Goal: Navigation & Orientation: Find specific page/section

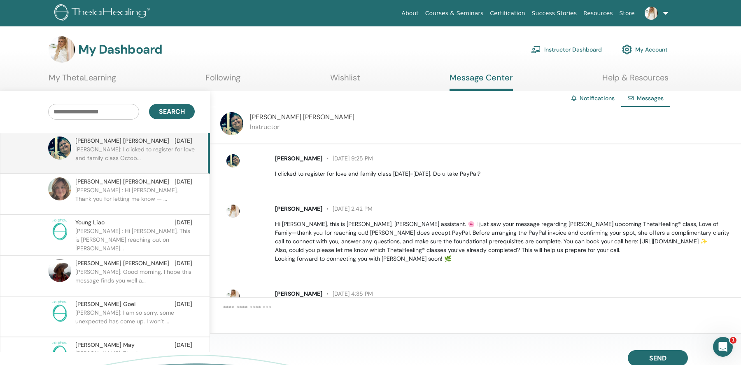
scroll to position [40, 0]
click at [458, 14] on link "Courses & Seminars" at bounding box center [454, 13] width 65 height 15
click at [554, 51] on link "Instructor Dashboard" at bounding box center [566, 49] width 71 height 18
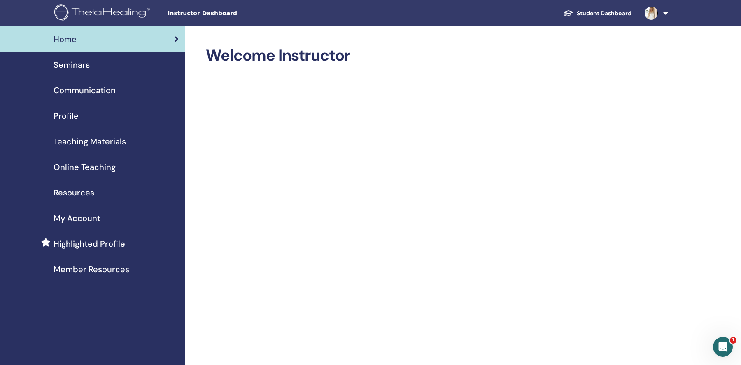
click at [133, 65] on div "Seminars" at bounding box center [93, 64] width 172 height 12
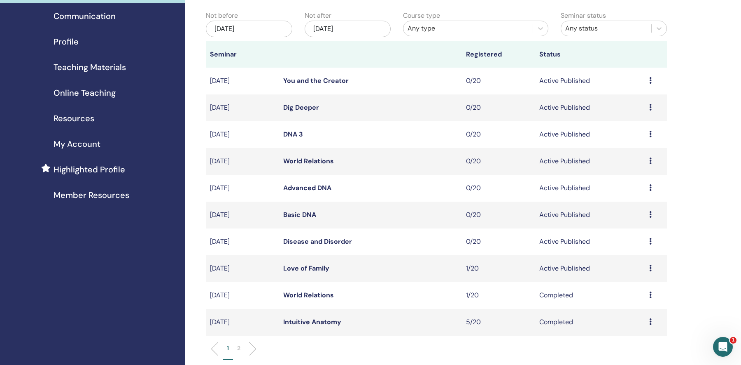
scroll to position [75, 0]
click at [358, 28] on div "[DATE]" at bounding box center [348, 28] width 86 height 16
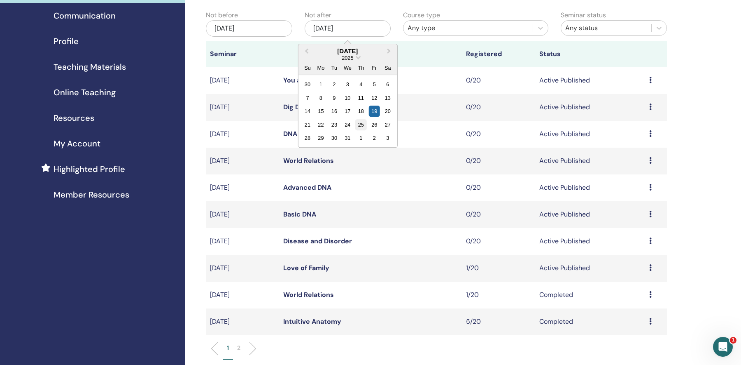
click at [364, 124] on div "25" at bounding box center [360, 124] width 11 height 11
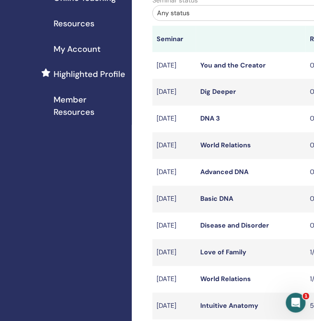
scroll to position [243, 0]
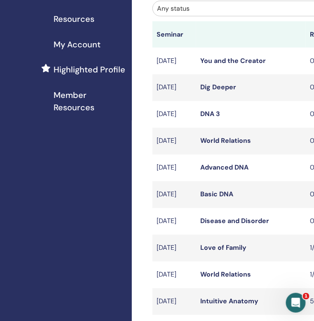
click at [214, 226] on link "Disease and Disorder" at bounding box center [234, 221] width 69 height 9
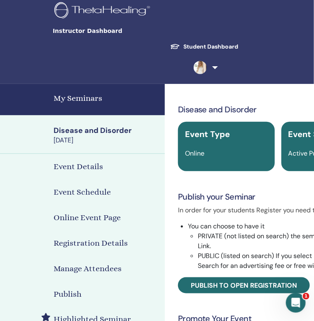
click at [87, 167] on h4 "Event Details" at bounding box center [78, 167] width 49 height 12
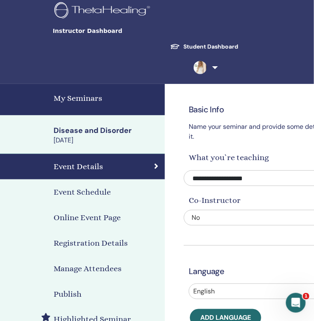
click at [90, 193] on h4 "Event Schedule" at bounding box center [82, 192] width 57 height 12
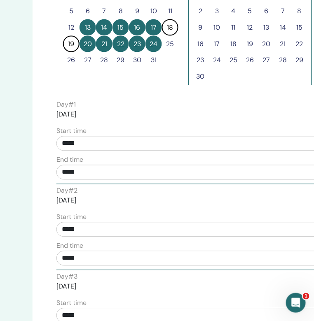
scroll to position [252, 132]
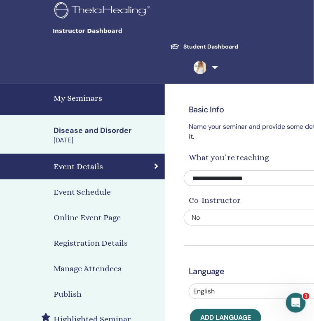
click at [88, 97] on h4 "My Seminars" at bounding box center [107, 98] width 106 height 12
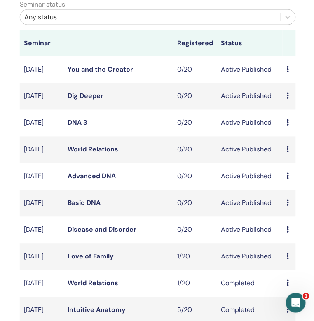
scroll to position [245, 133]
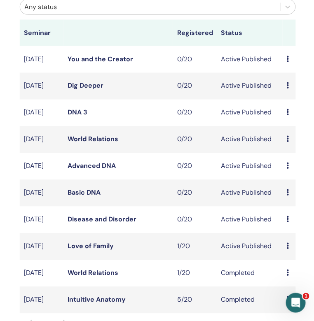
click at [78, 117] on link "DNA 3" at bounding box center [78, 112] width 20 height 9
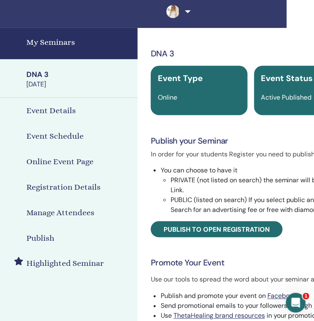
scroll to position [56, 4]
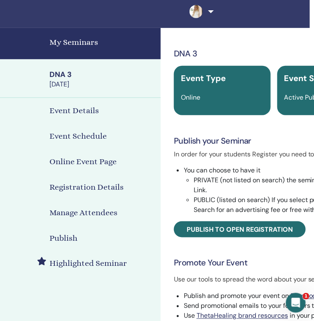
click at [71, 136] on h4 "Event Schedule" at bounding box center [77, 136] width 57 height 12
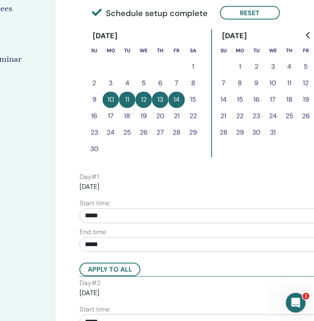
scroll to position [264, 109]
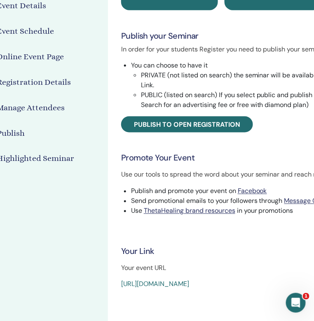
scroll to position [56, 4]
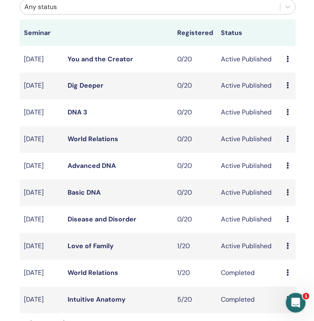
click at [79, 143] on link "World Relations" at bounding box center [93, 139] width 51 height 9
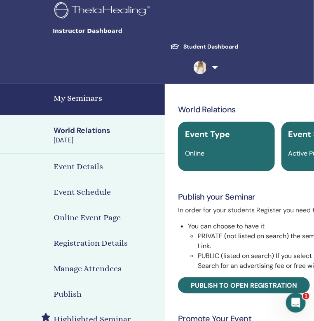
click at [75, 192] on h4 "Event Schedule" at bounding box center [82, 192] width 57 height 12
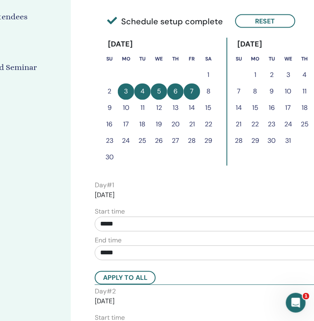
scroll to position [264, 94]
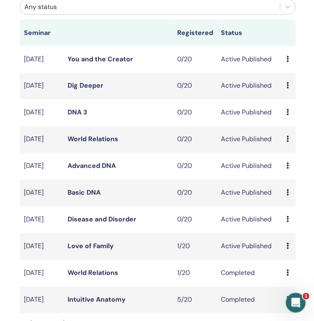
click at [74, 197] on link "Basic DNA" at bounding box center [84, 193] width 33 height 9
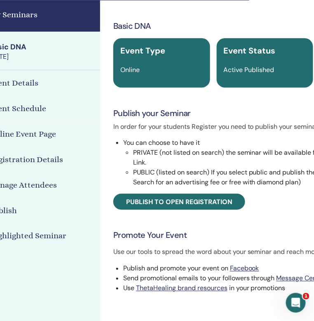
scroll to position [84, 59]
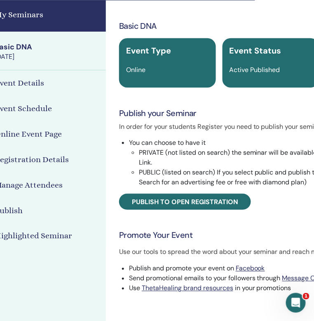
click at [32, 112] on h4 "Event Schedule" at bounding box center [23, 109] width 57 height 12
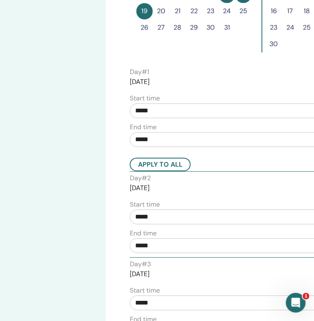
scroll to position [367, 59]
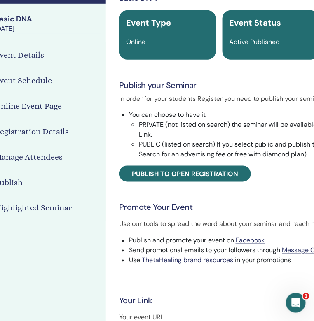
scroll to position [84, 59]
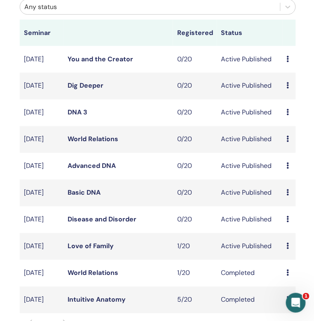
click at [82, 171] on link "Advanced DNA" at bounding box center [92, 166] width 48 height 9
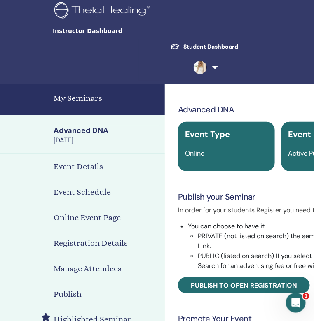
click at [86, 194] on h4 "Event Schedule" at bounding box center [82, 192] width 57 height 12
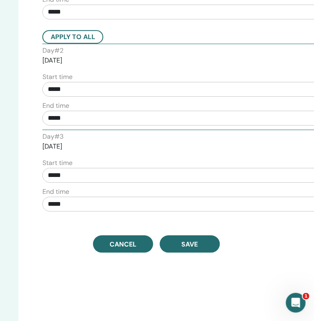
scroll to position [497, 146]
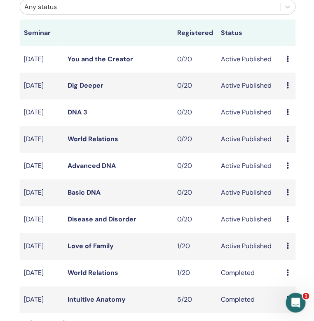
click at [91, 224] on link "Disease and Disorder" at bounding box center [102, 219] width 69 height 9
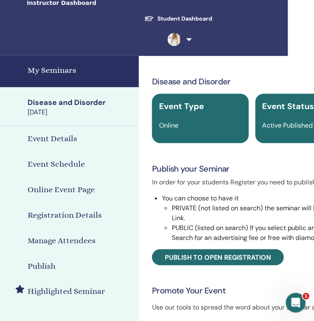
scroll to position [29, 26]
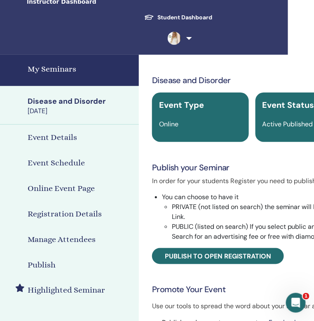
click at [57, 164] on h4 "Event Schedule" at bounding box center [56, 163] width 57 height 12
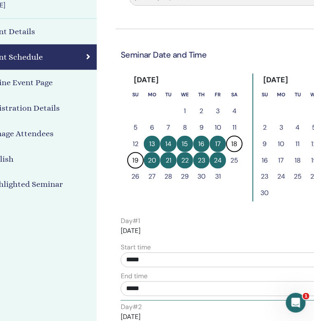
scroll to position [138, 68]
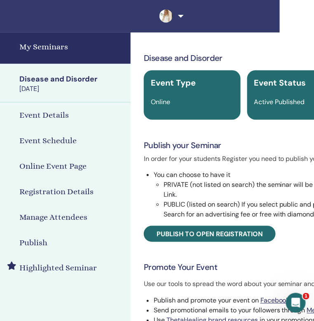
scroll to position [29, 26]
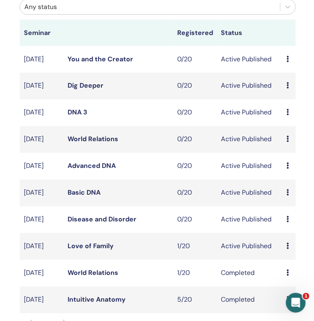
click at [80, 90] on link "Dig Deeper" at bounding box center [86, 86] width 36 height 9
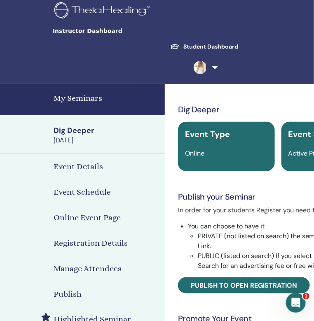
click at [73, 192] on h4 "Event Schedule" at bounding box center [82, 192] width 57 height 12
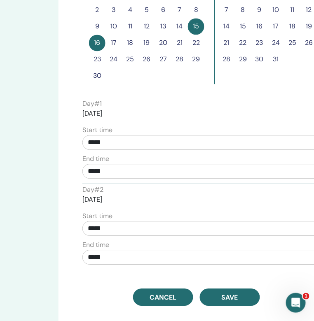
scroll to position [342, 106]
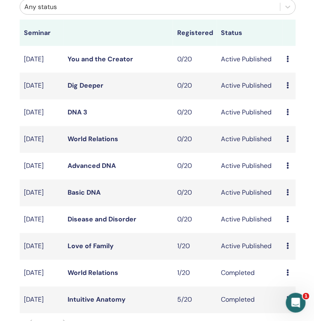
click at [78, 62] on link "You and the Creator" at bounding box center [100, 59] width 65 height 9
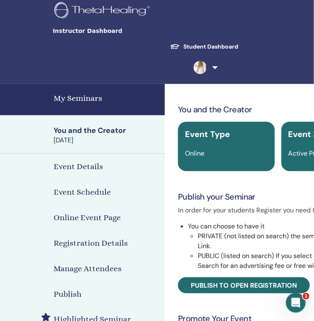
click at [79, 194] on h4 "Event Schedule" at bounding box center [82, 192] width 57 height 12
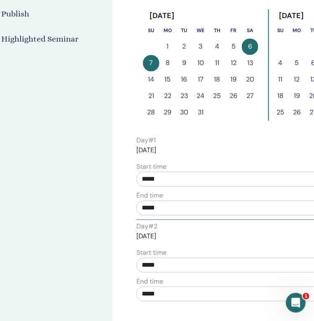
scroll to position [282, 52]
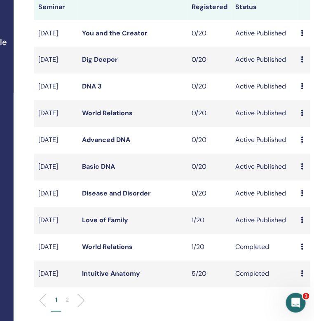
scroll to position [273, 114]
